Goal: Complete application form: Complete application form

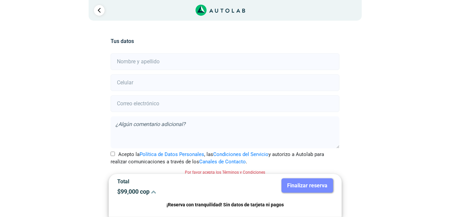
click at [133, 65] on input "text" at bounding box center [225, 61] width 229 height 17
type input "a"
type input "Aura [PERSON_NAME] [PERSON_NAME]"
click at [138, 83] on input "number" at bounding box center [225, 82] width 229 height 17
type input "3192274827"
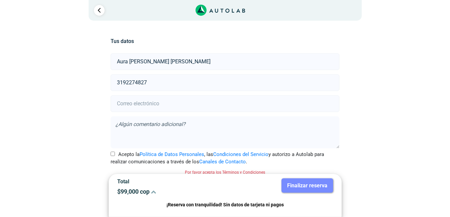
click at [131, 106] on input "email" at bounding box center [225, 103] width 229 height 17
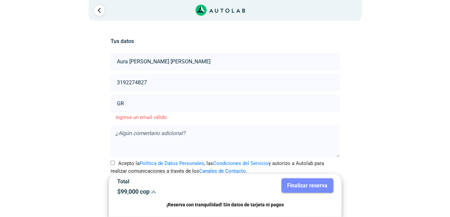
type input "G"
type input "g"
paste input "[EMAIL_ADDRESS][DOMAIN_NAME]"
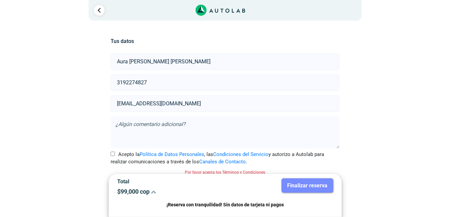
type input "[EMAIL_ADDRESS][DOMAIN_NAME]"
click at [126, 126] on textarea at bounding box center [225, 132] width 229 height 32
type textarea "r"
type textarea "usar pintura de excelente calidad Gracias."
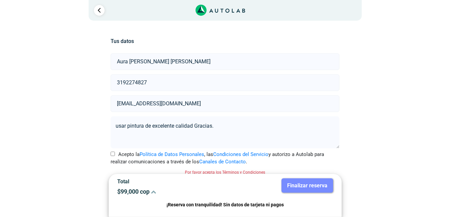
click at [113, 155] on input "Acepto la Política de Datos Personales , las Condiciones del Servicio y autoriz…" at bounding box center [113, 154] width 4 height 4
checkbox input "true"
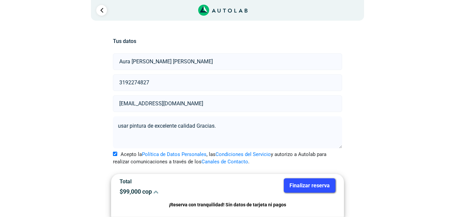
click at [254, 125] on textarea "usar pintura de excelente calidad Gracias." at bounding box center [227, 132] width 229 height 32
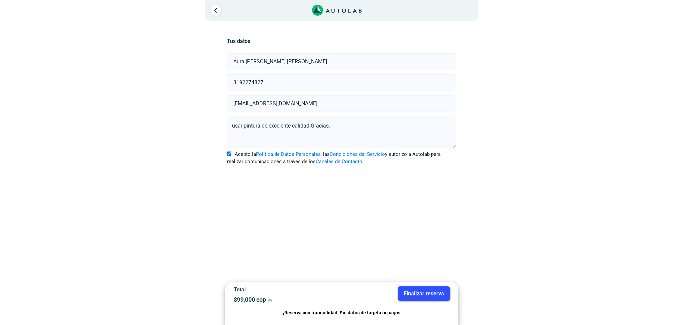
drag, startPoint x: 446, startPoint y: 3, endPoint x: 193, endPoint y: 206, distance: 324.8
click at [193, 206] on div "Llevo mi carro [GEOGRAPHIC_DATA] Lugar del Servicio Sede AUTOEXPRES MEDELLIN a …" at bounding box center [341, 117] width 323 height 193
click at [349, 214] on html "× ¡Reserva tranquilo! Sin datos de tarjeta ni pagos Aquí puedes ver tus servici…" at bounding box center [341, 107] width 683 height 214
click at [432, 217] on button "Finalizar reserva" at bounding box center [424, 293] width 52 height 14
